Goal: Use online tool/utility: Utilize a website feature to perform a specific function

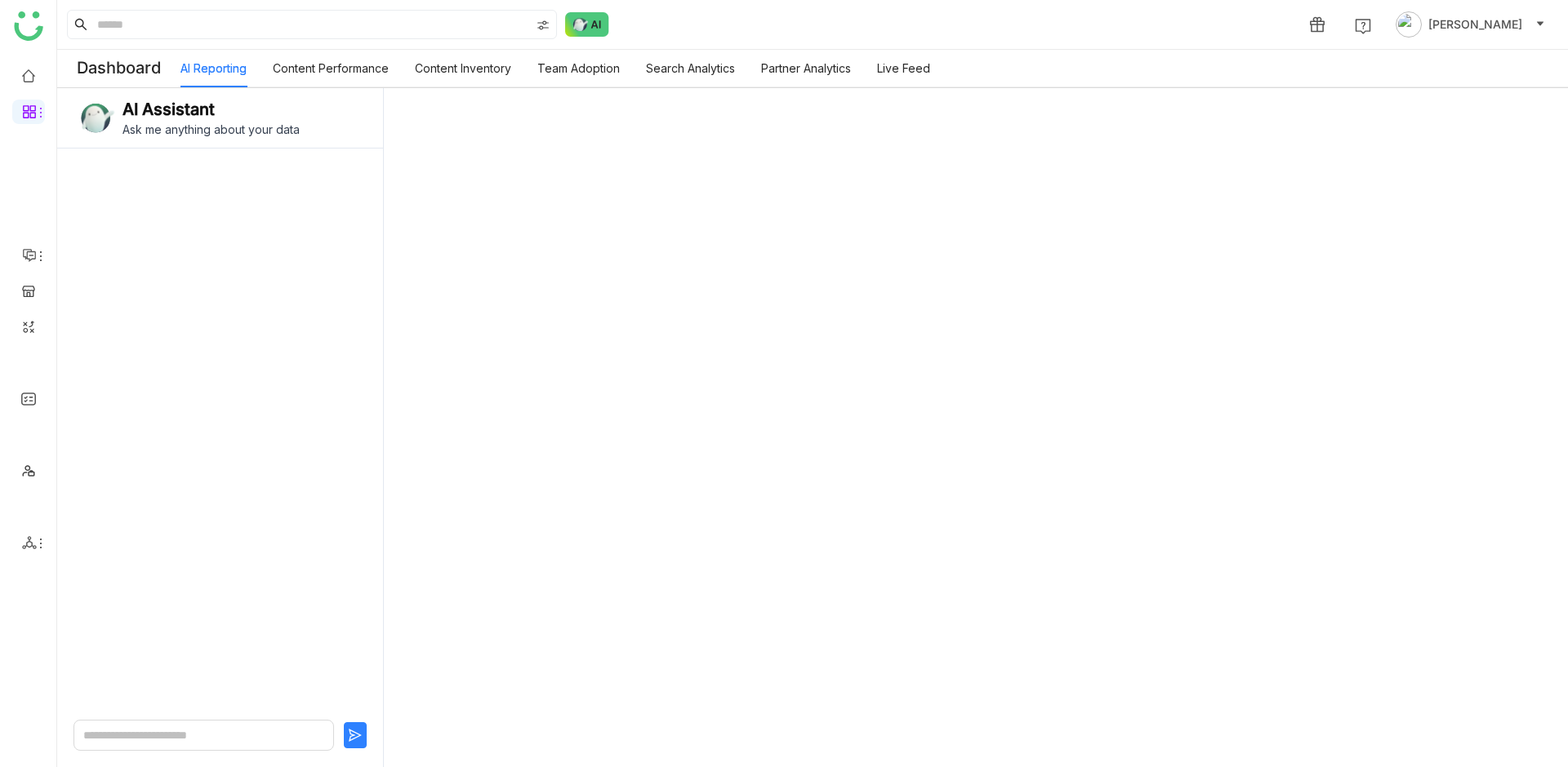
click at [28, 34] on img at bounding box center [28, 26] width 29 height 29
click at [34, 67] on link at bounding box center [28, 74] width 15 height 14
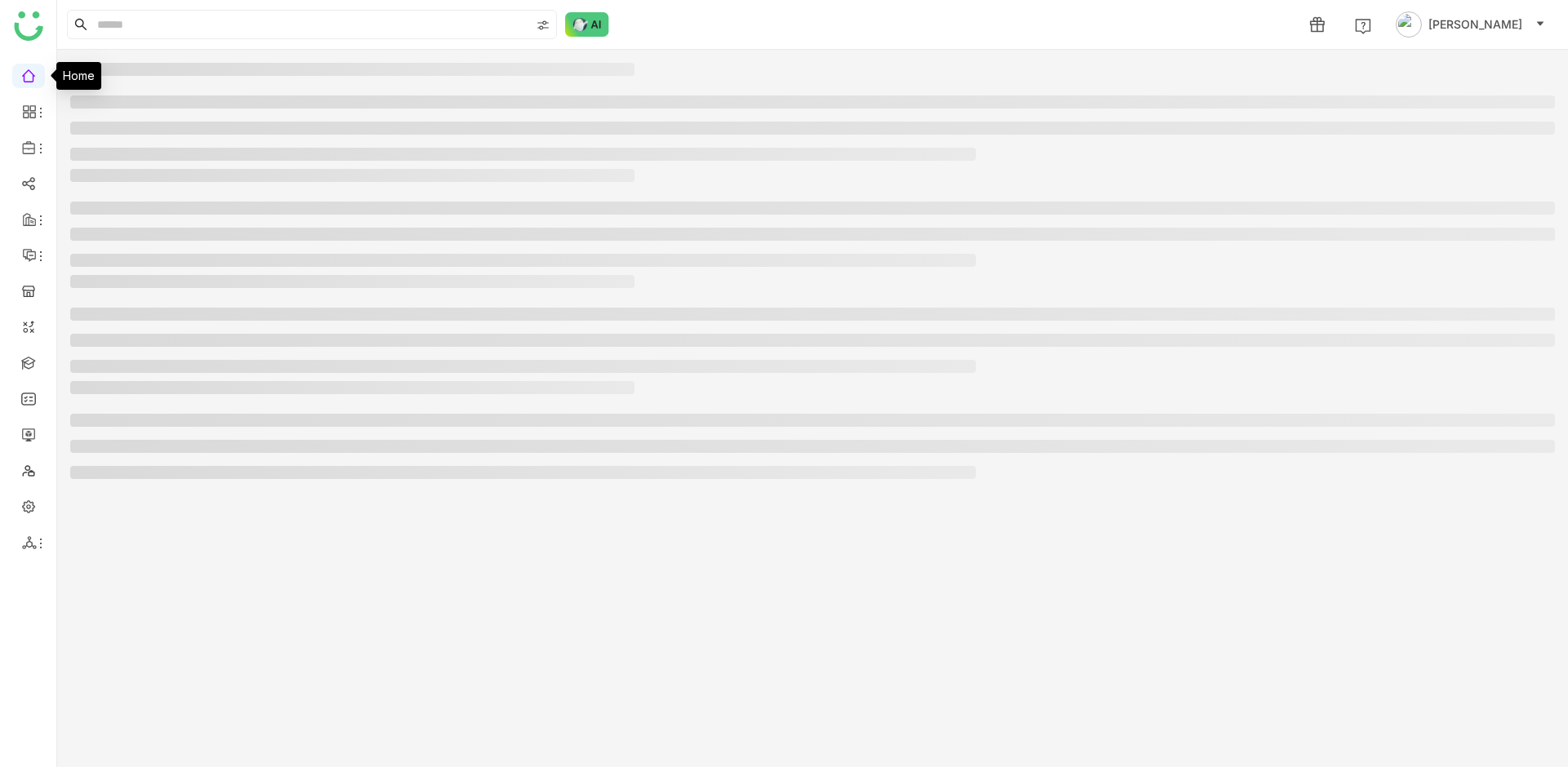
click at [27, 77] on link at bounding box center [28, 74] width 15 height 14
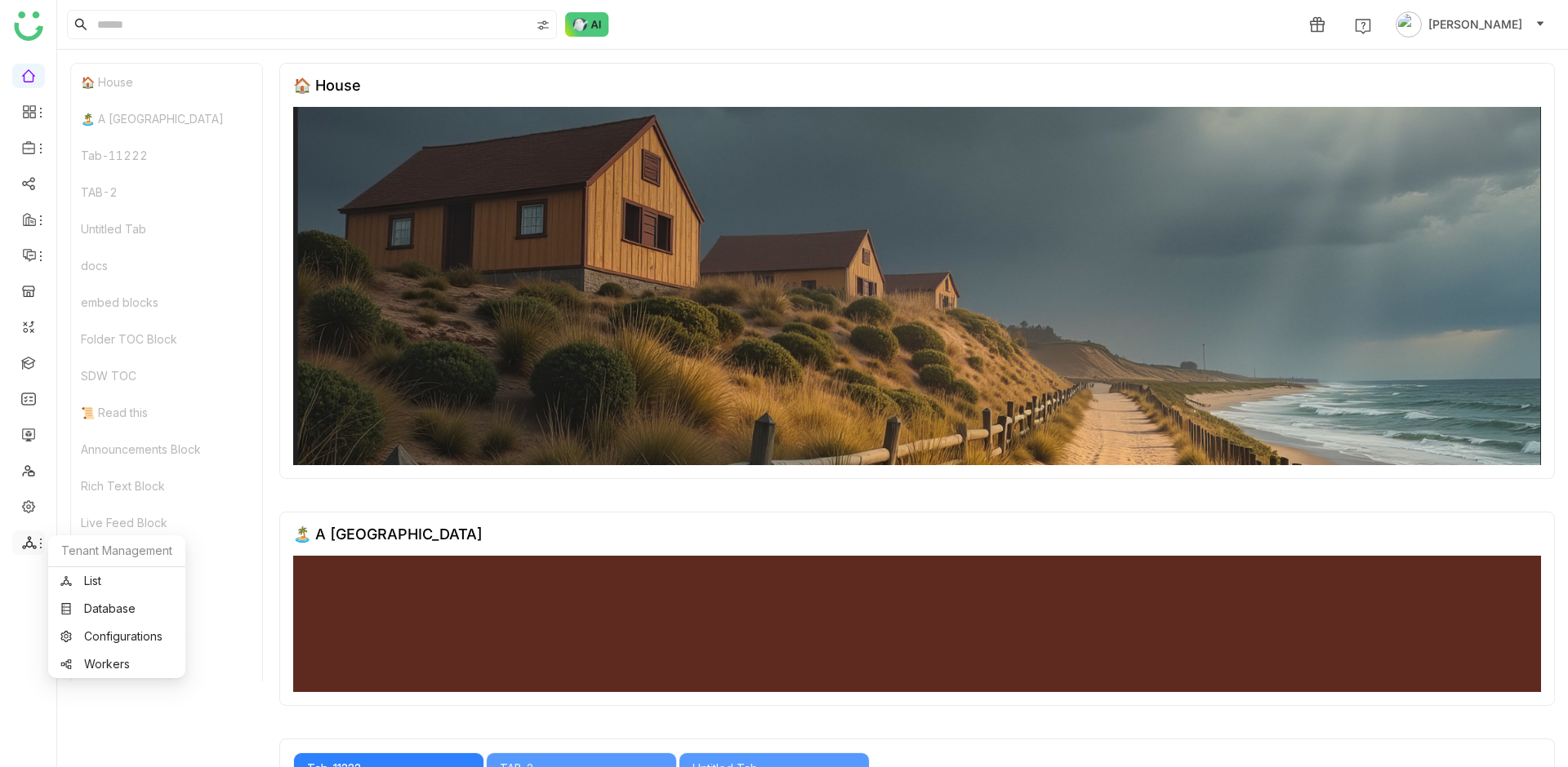
click at [30, 536] on icon at bounding box center [29, 543] width 15 height 15
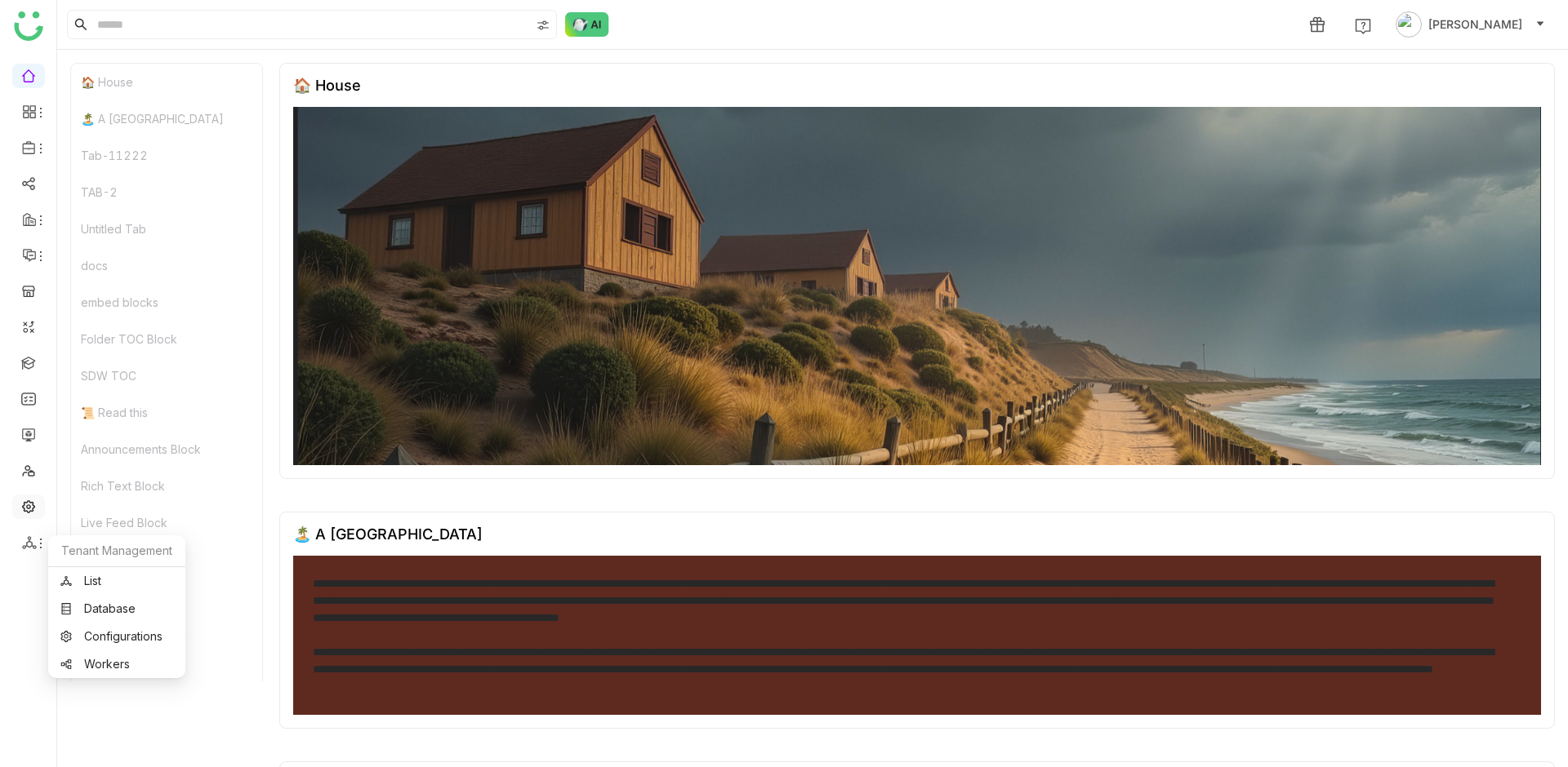
click at [34, 506] on link at bounding box center [28, 506] width 15 height 14
click at [89, 579] on link "List" at bounding box center [117, 581] width 113 height 12
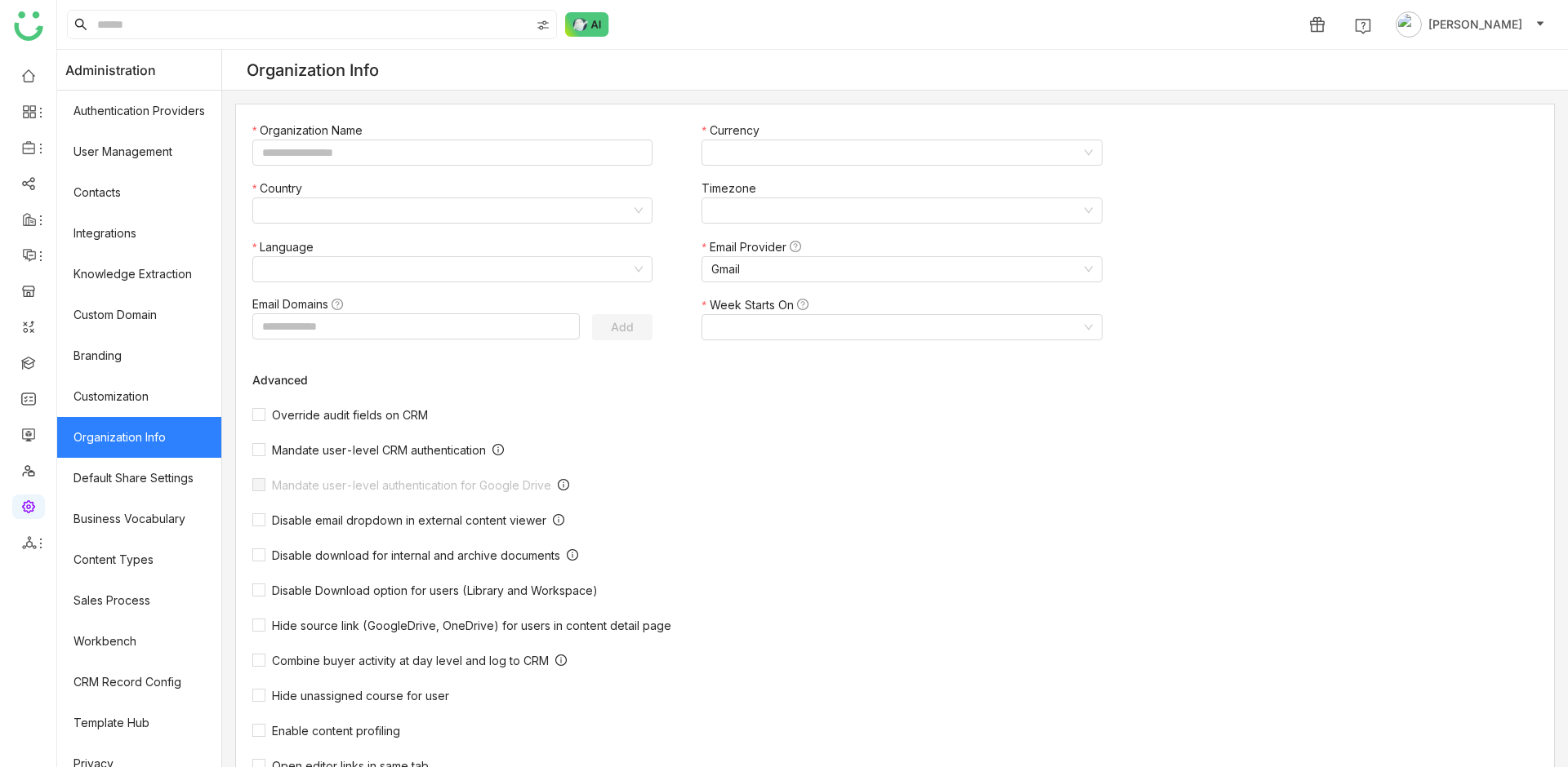
type input "*******"
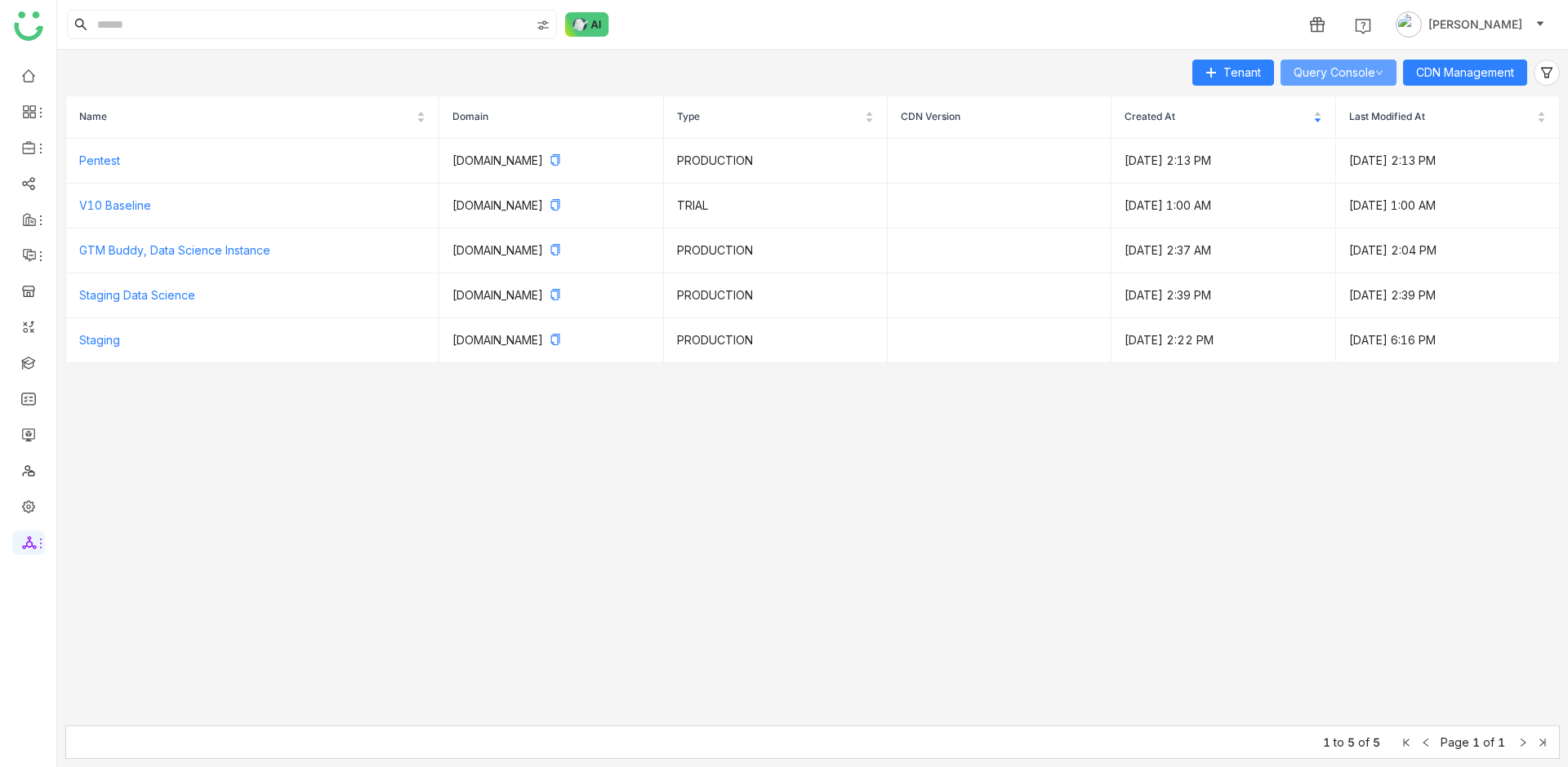
click at [1354, 66] on link "Query Console" at bounding box center [1337, 72] width 90 height 14
click at [1347, 157] on span "API Gateway" at bounding box center [1334, 162] width 67 height 18
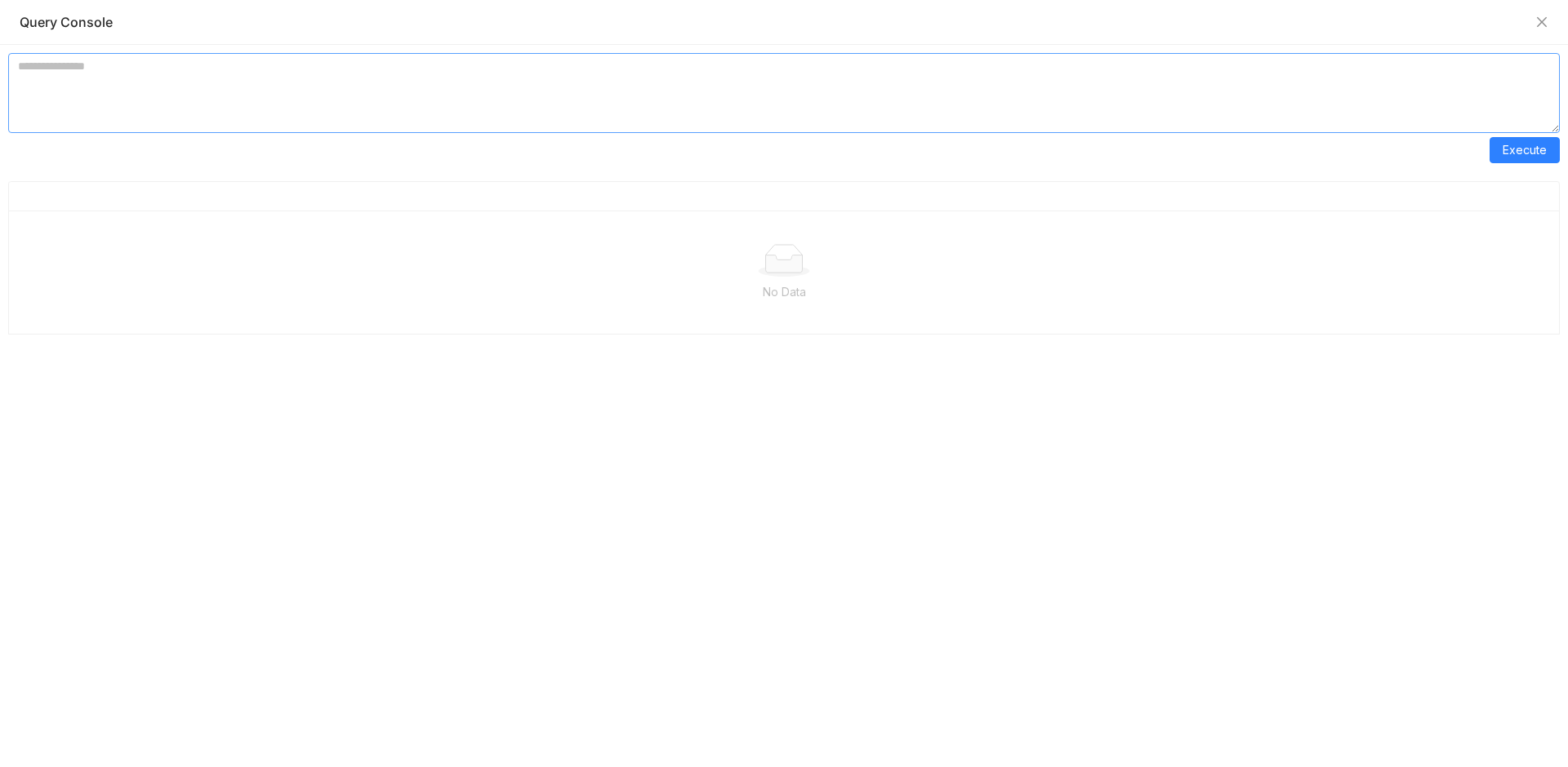
click at [283, 60] on textarea at bounding box center [784, 93] width 1552 height 80
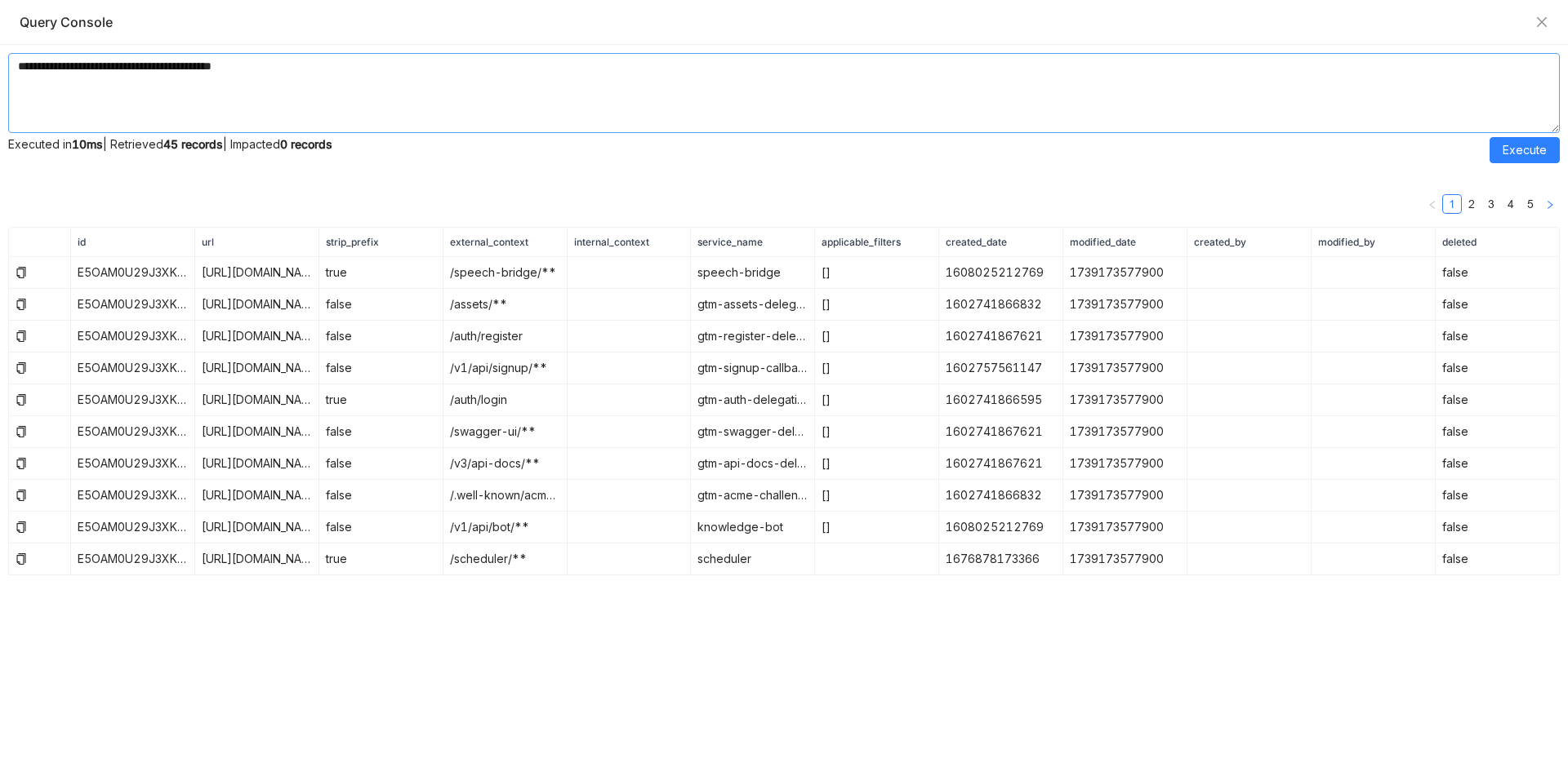
type textarea "**********"
click at [1553, 209] on icon "button" at bounding box center [1549, 205] width 10 height 10
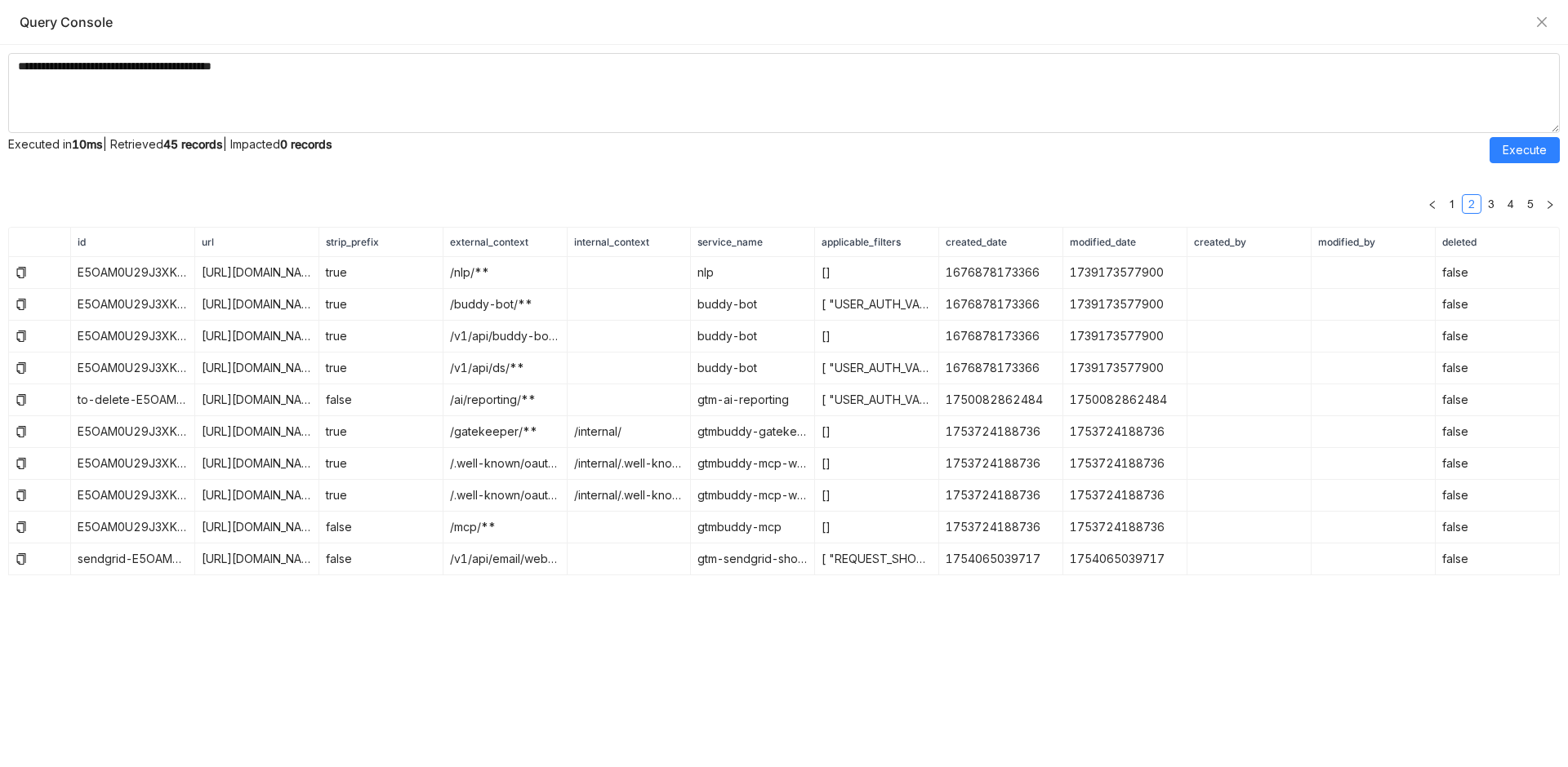
drag, startPoint x: 938, startPoint y: 231, endPoint x: 1304, endPoint y: 254, distance: 366.7
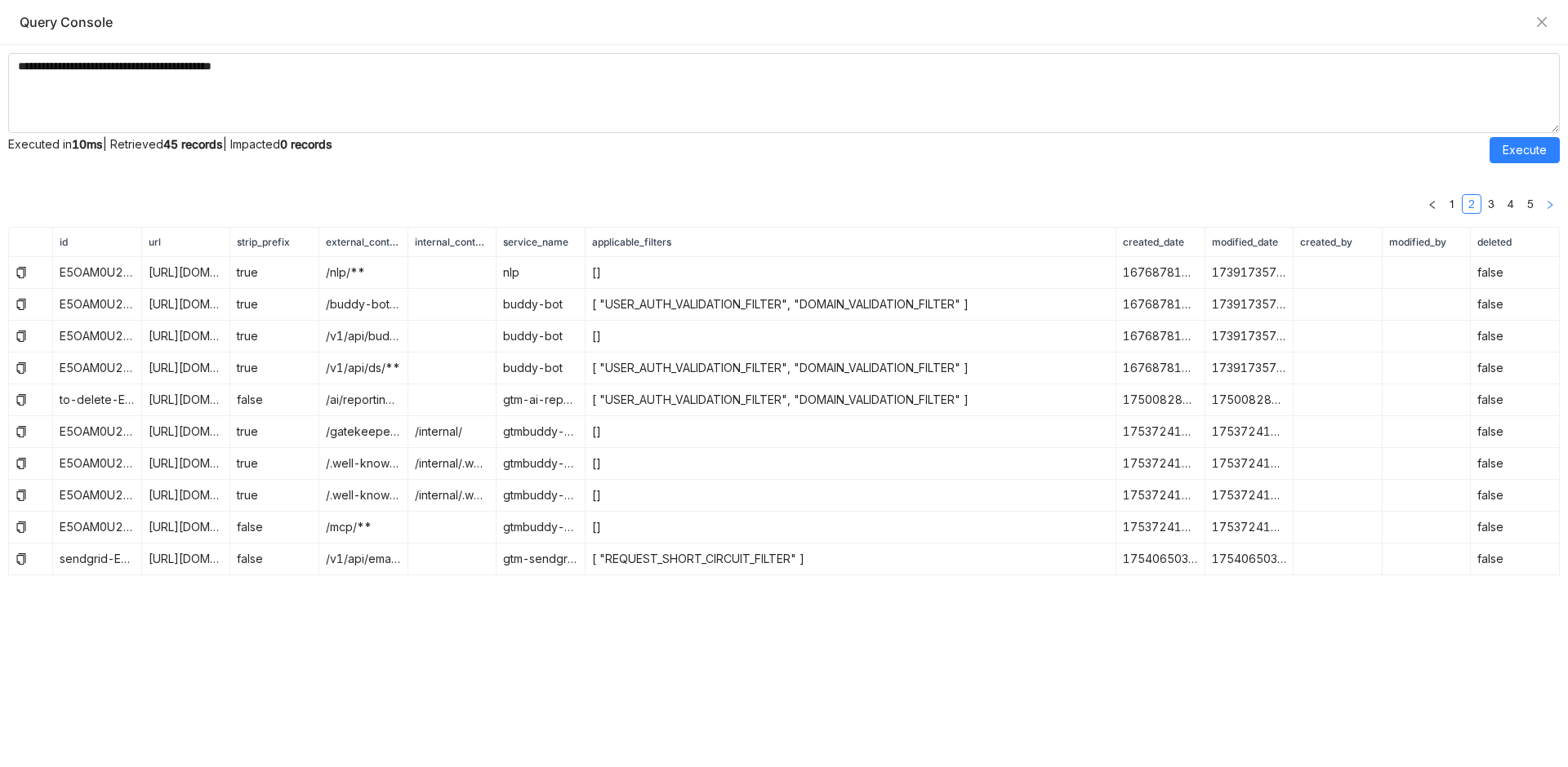
click at [1550, 209] on icon "button" at bounding box center [1549, 205] width 10 height 10
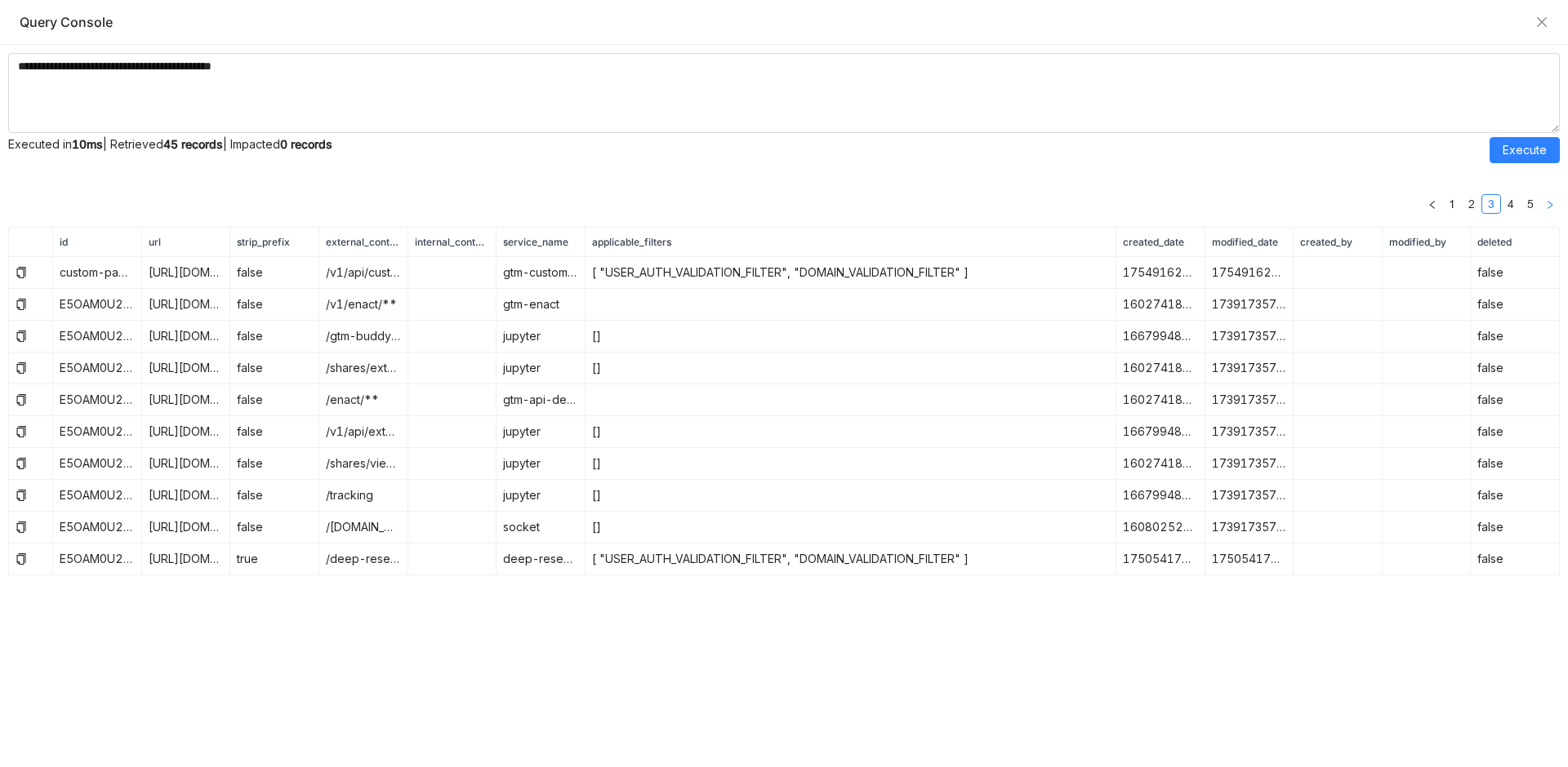
click at [1550, 209] on icon "button" at bounding box center [1549, 205] width 10 height 10
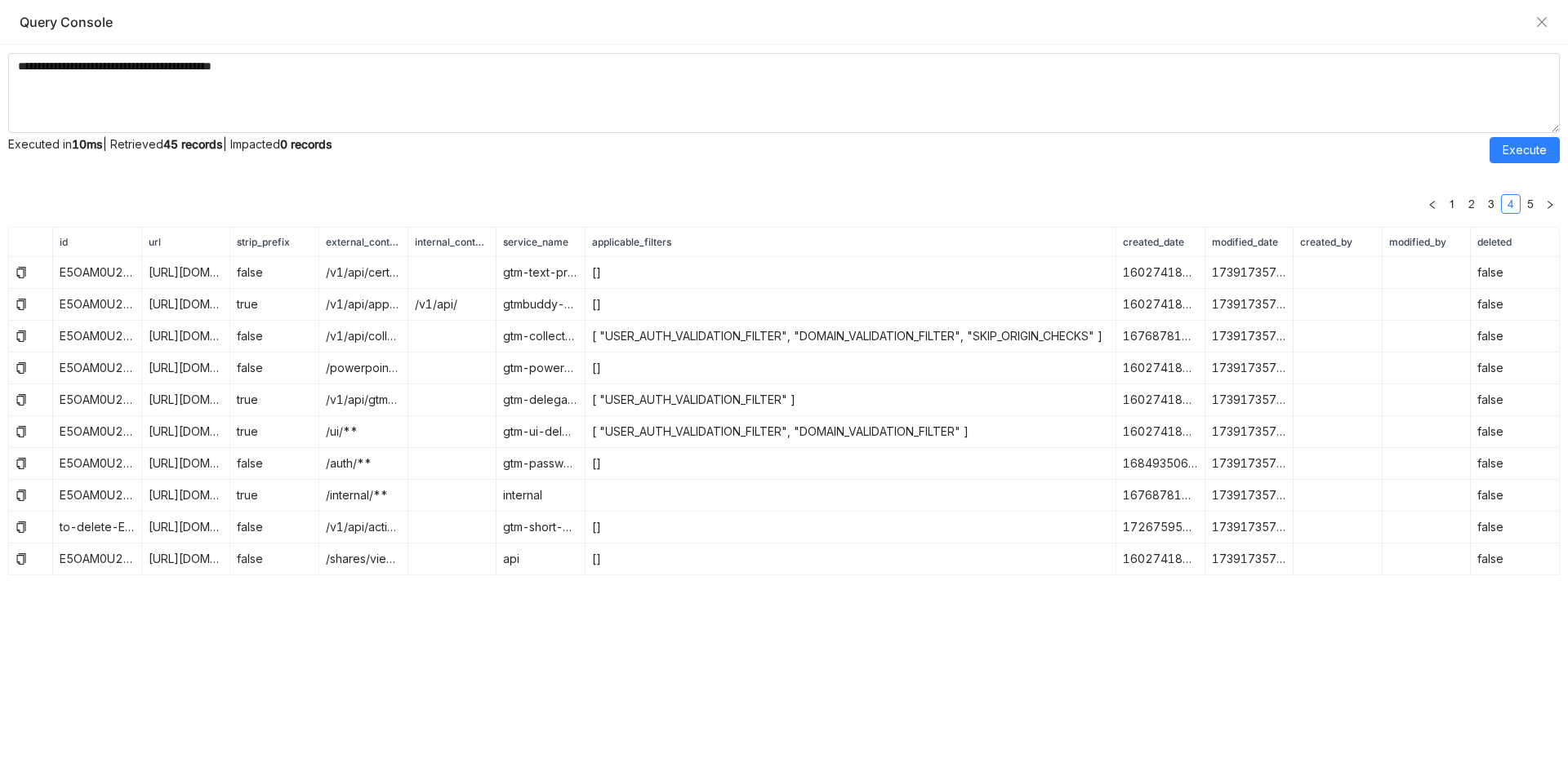
drag, startPoint x: 1112, startPoint y: 243, endPoint x: 1249, endPoint y: 242, distance: 137.0
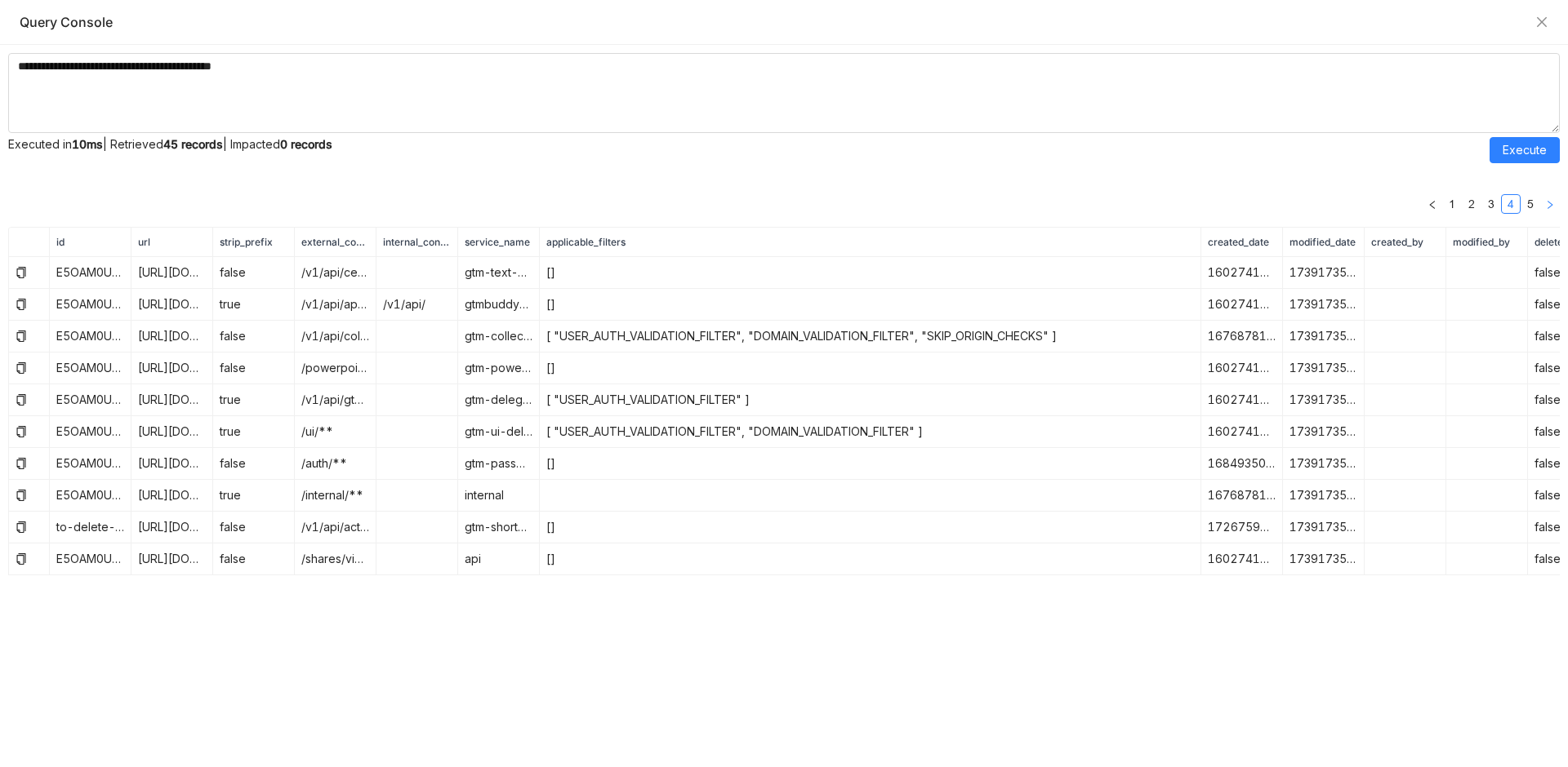
click at [1553, 209] on icon "button" at bounding box center [1549, 205] width 10 height 10
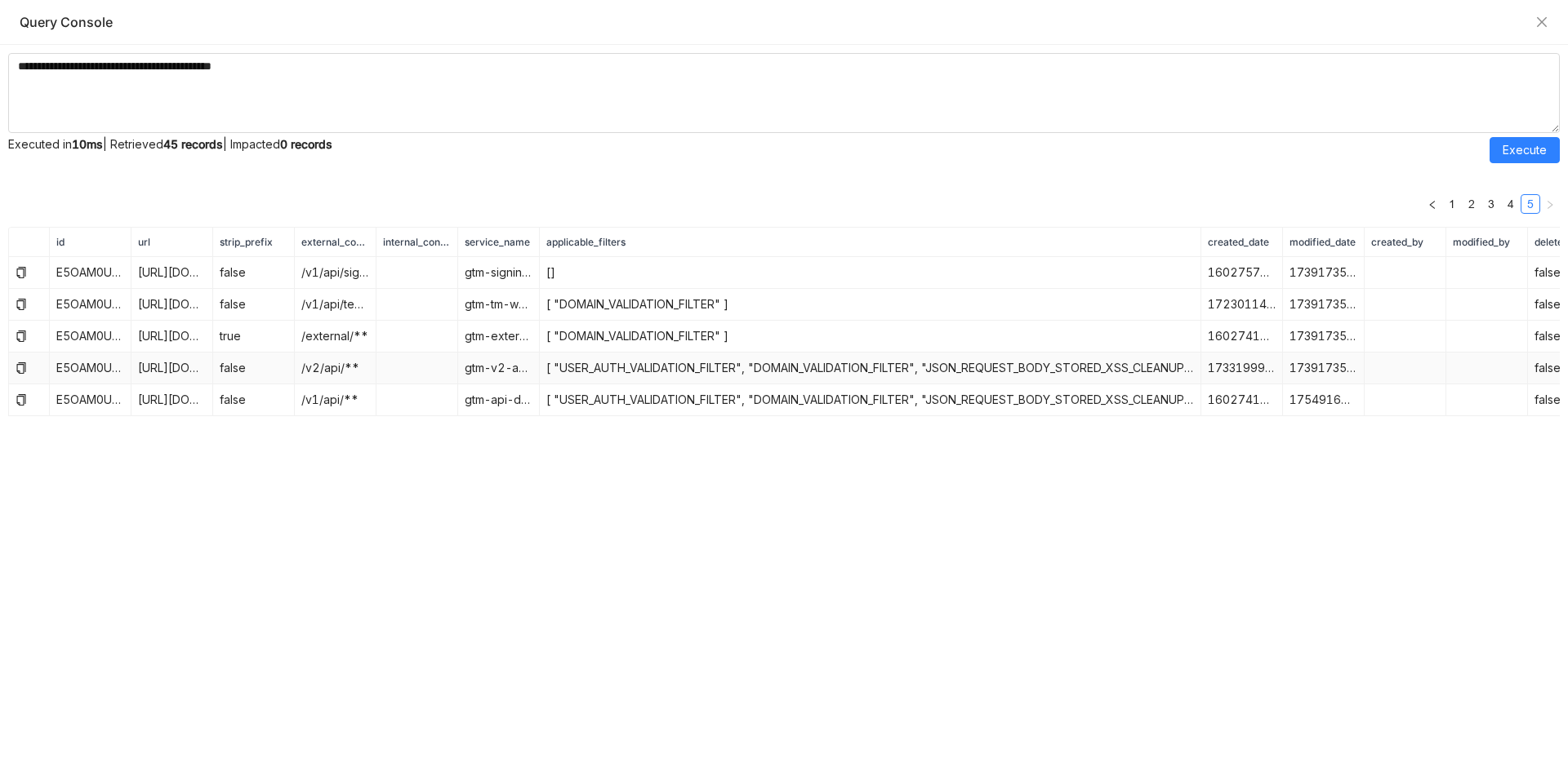
click at [1012, 366] on td "[ "USER_AUTH_VALIDATION_FILTER", "DOMAIN_VALIDATION_FILTER", "JSON_REQUEST_BODY…" at bounding box center [870, 368] width 661 height 32
copy td "JSON_REQUEST_BODY_STORED_XSS_CLEANUP"
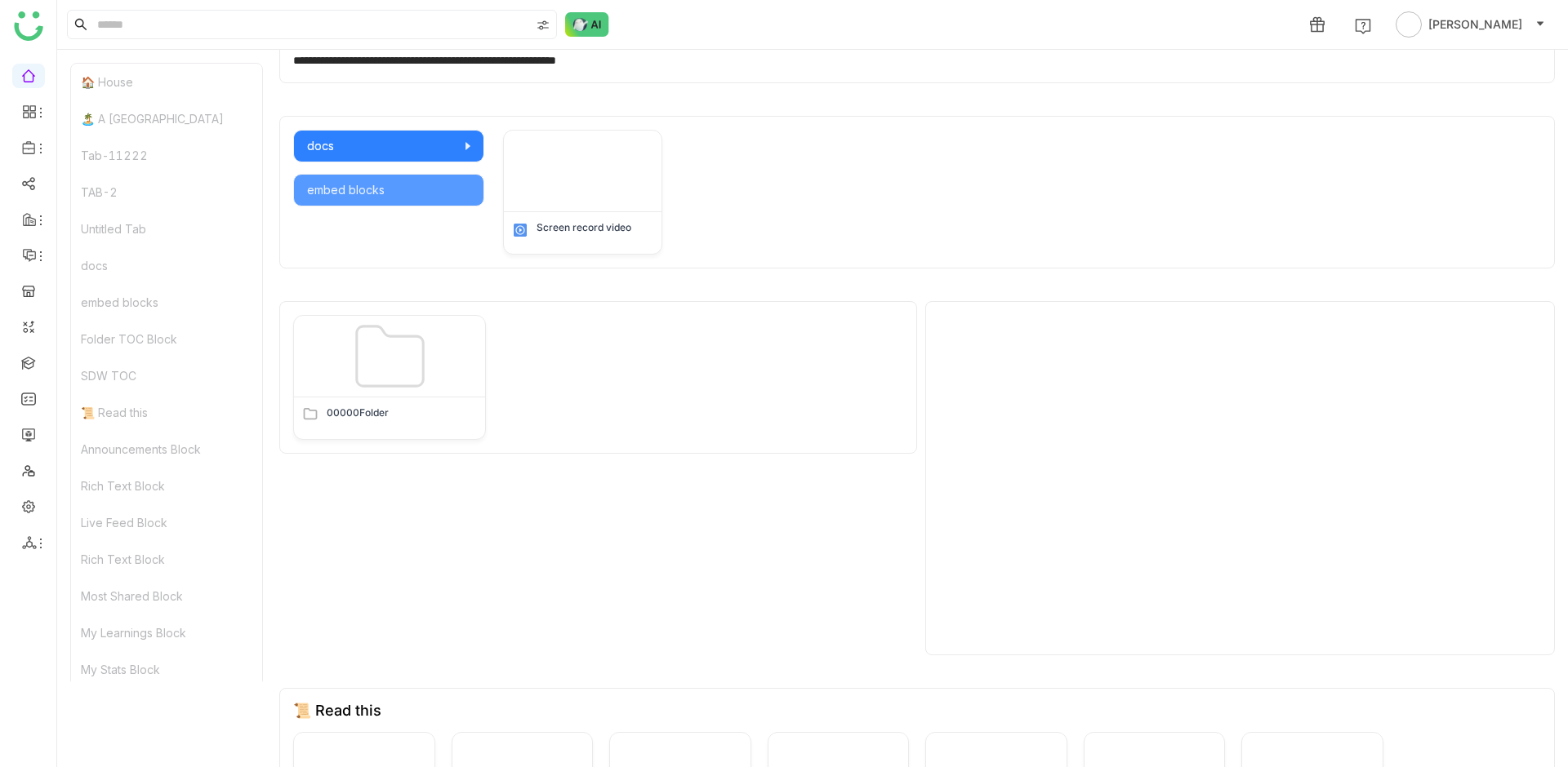
scroll to position [924, 0]
